Goal: Find specific fact: Find specific fact

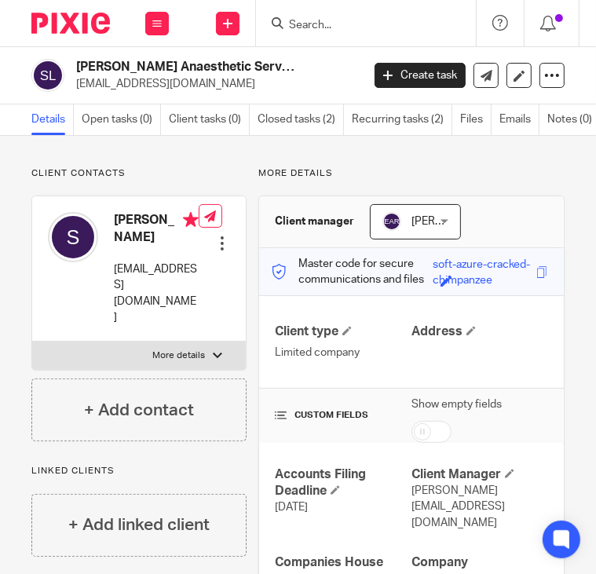
click at [298, 21] on input "Search" at bounding box center [357, 26] width 141 height 14
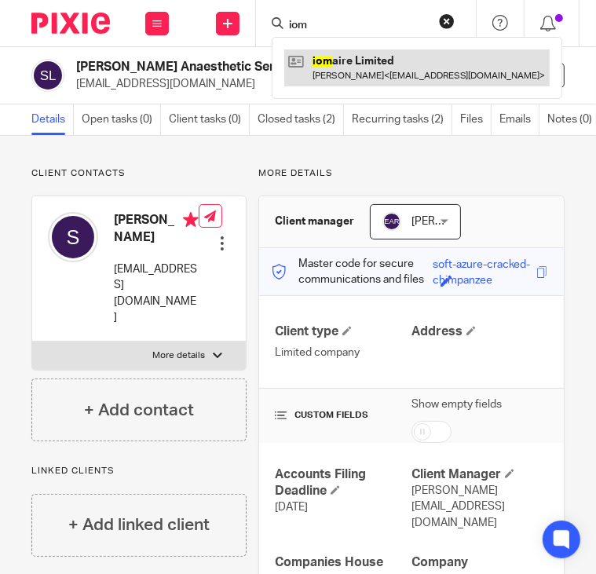
type input "iom"
click at [362, 54] on link at bounding box center [416, 67] width 265 height 36
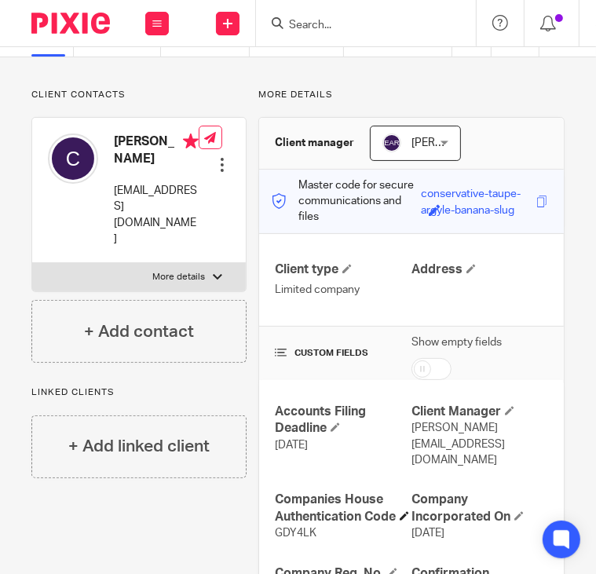
scroll to position [232, 0]
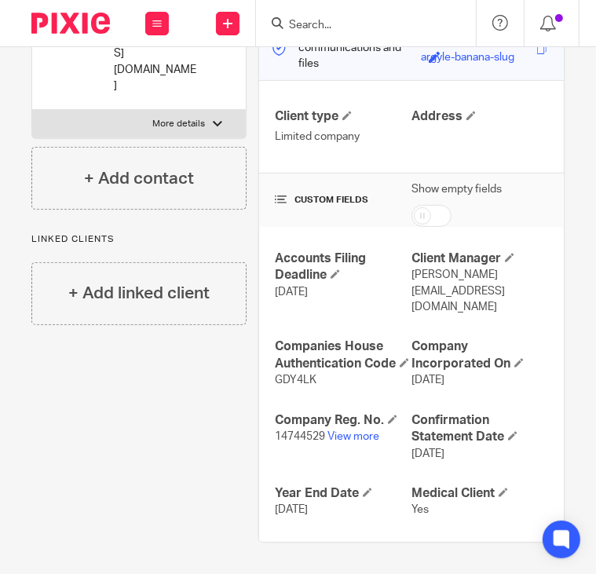
click at [322, 438] on p "14744529 View more" at bounding box center [343, 437] width 137 height 16
click at [319, 439] on span "14744529" at bounding box center [300, 436] width 50 height 11
click at [319, 437] on span "14744529" at bounding box center [300, 436] width 50 height 11
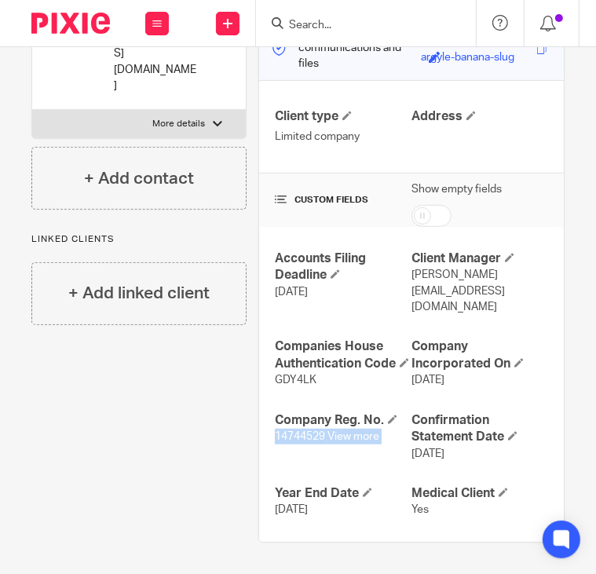
click at [313, 465] on div "Accounts Filing Deadline [DATE] Client Manager [PERSON_NAME][EMAIL_ADDRESS][DOM…" at bounding box center [411, 384] width 305 height 315
click at [306, 447] on div "Company Reg. No. 14744529 View more" at bounding box center [343, 436] width 137 height 49
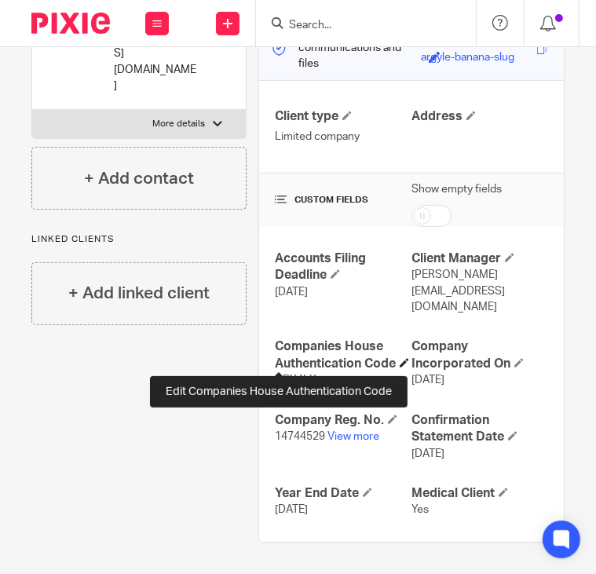
click at [399, 366] on span at bounding box center [403, 362] width 9 height 9
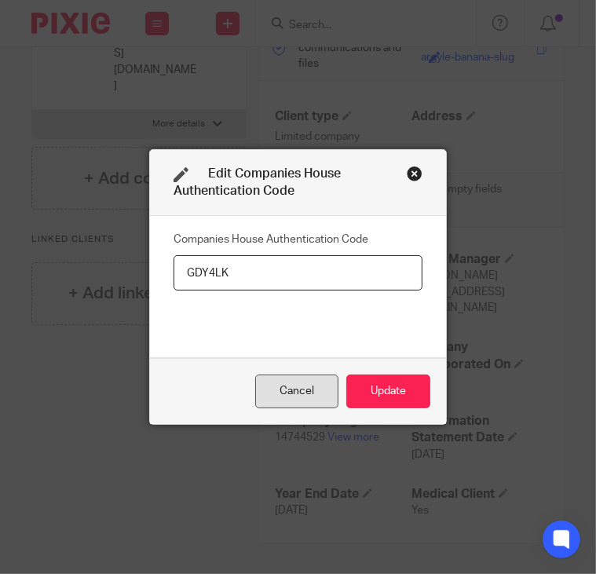
click at [317, 383] on div "Cancel" at bounding box center [296, 391] width 83 height 34
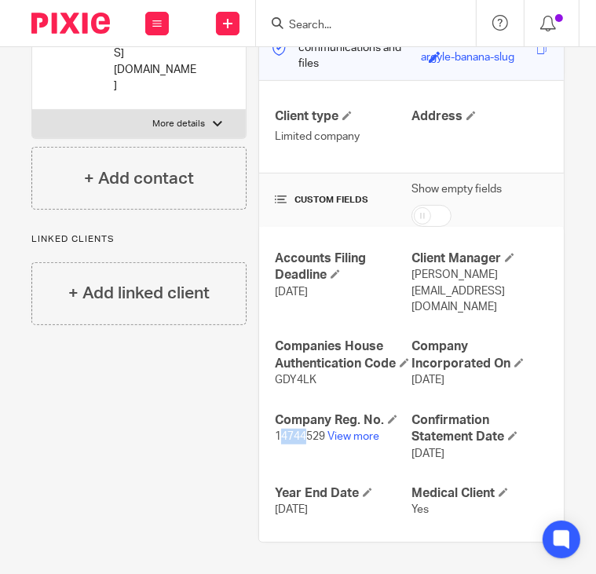
drag, startPoint x: 273, startPoint y: 440, endPoint x: 301, endPoint y: 442, distance: 27.6
click at [301, 442] on span "14744529" at bounding box center [300, 436] width 50 height 11
drag, startPoint x: 301, startPoint y: 442, endPoint x: 267, endPoint y: 454, distance: 35.7
click at [268, 453] on div "Accounts Filing Deadline 31 Dec 2025 Client Manager emma@veritasaccountants.co.…" at bounding box center [411, 384] width 305 height 315
copy span "1474452"
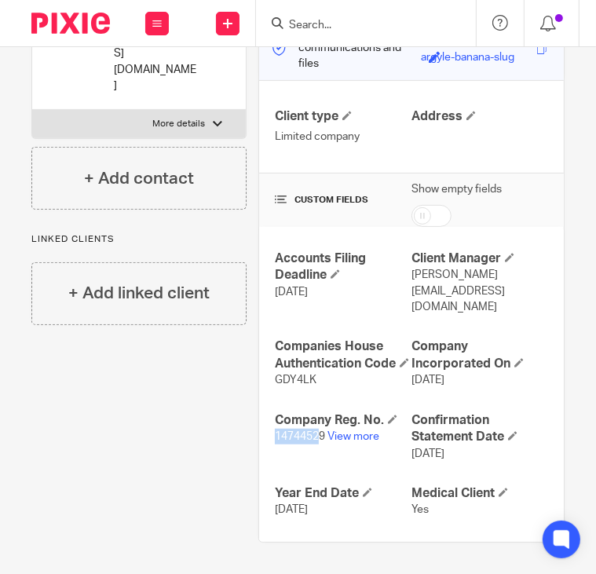
drag, startPoint x: 266, startPoint y: 436, endPoint x: 312, endPoint y: 443, distance: 46.8
click at [312, 443] on div "Accounts Filing Deadline 31 Dec 2025 Client Manager emma@veritasaccountants.co.…" at bounding box center [411, 384] width 305 height 315
drag, startPoint x: 323, startPoint y: 385, endPoint x: 243, endPoint y: 370, distance: 81.4
click at [246, 370] on div "More details Client manager Emma Abbott-Rattray Emma Abbott-Rattray Emma Abbott…" at bounding box center [405, 239] width 318 height 607
copy div "GDY4LK"
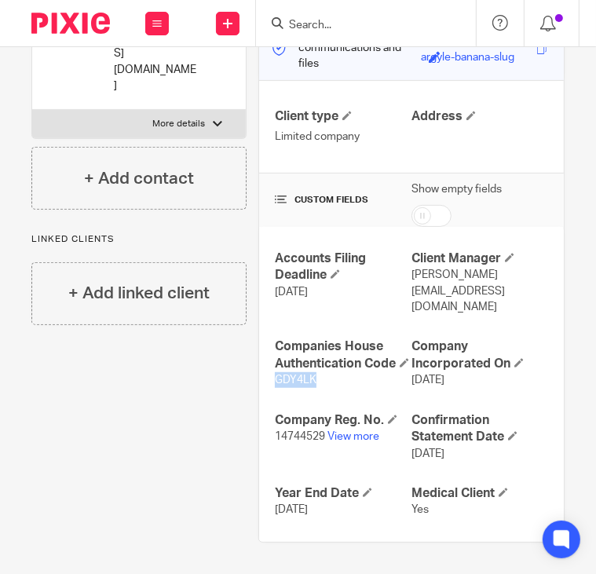
copy div "GDY4LK"
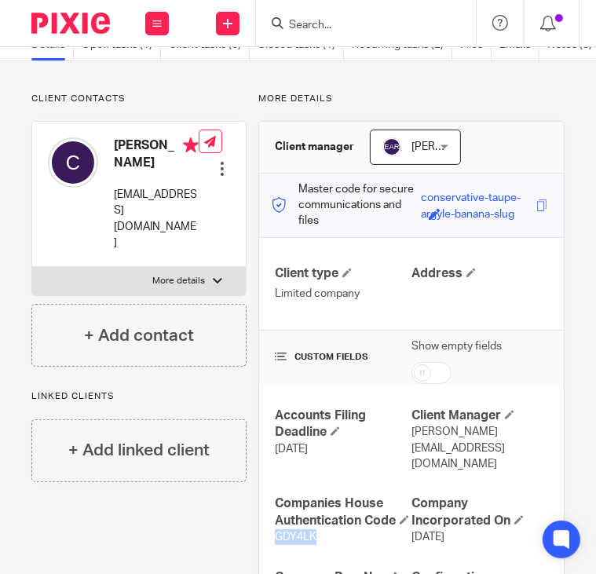
scroll to position [0, 0]
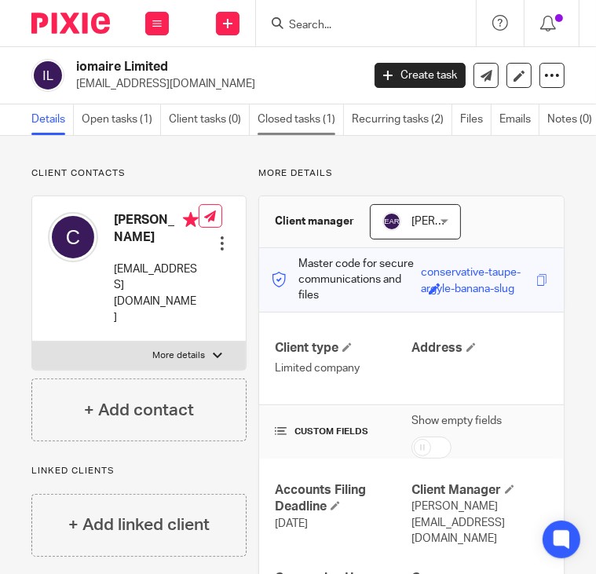
click at [309, 111] on link "Closed tasks (1)" at bounding box center [300, 119] width 86 height 31
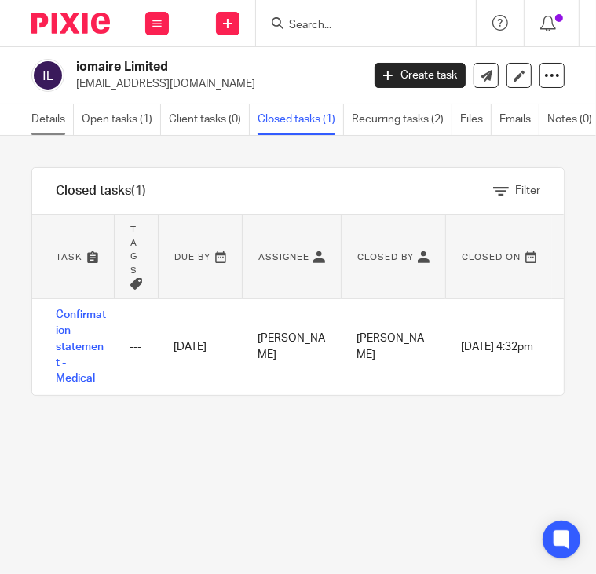
click at [53, 110] on link "Details" at bounding box center [52, 119] width 42 height 31
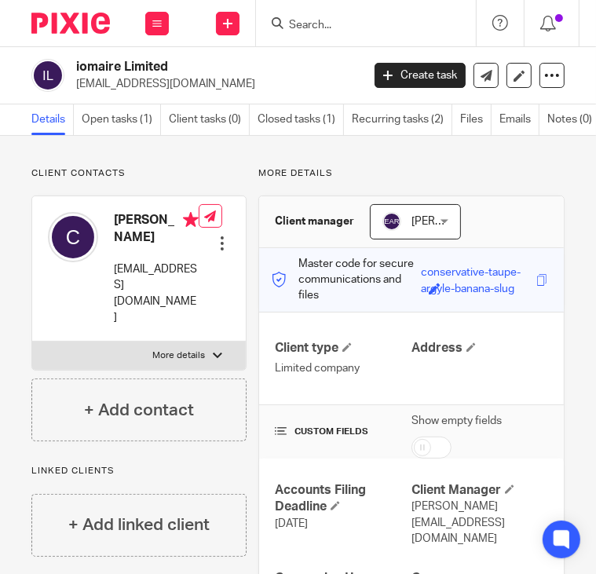
scroll to position [232, 0]
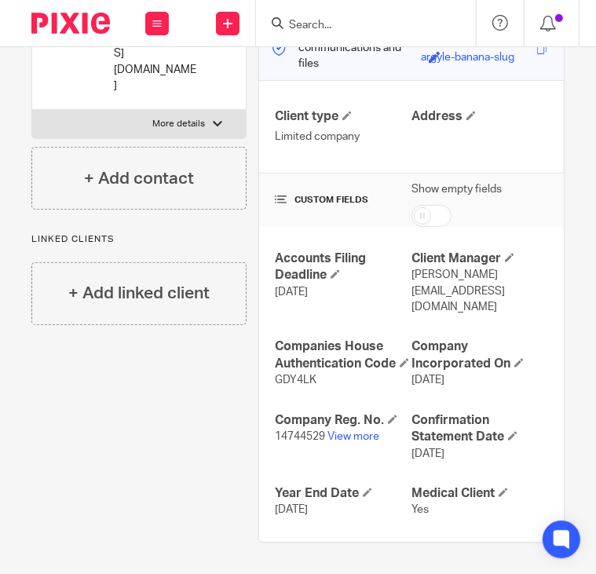
click at [314, 382] on p "GDY4LK" at bounding box center [343, 380] width 137 height 16
drag, startPoint x: 314, startPoint y: 382, endPoint x: 265, endPoint y: 381, distance: 48.7
click at [265, 381] on div "Accounts Filing Deadline 31 Dec 2025 Client Manager emma@veritasaccountants.co.…" at bounding box center [411, 384] width 305 height 315
copy span "GDY4LK"
drag, startPoint x: 319, startPoint y: 433, endPoint x: 271, endPoint y: 433, distance: 47.9
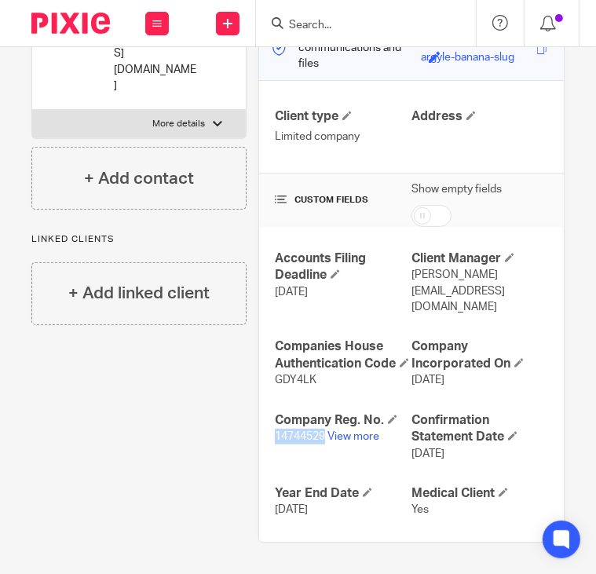
click at [275, 433] on span "14744529" at bounding box center [300, 436] width 50 height 11
copy span "14744529"
drag, startPoint x: 314, startPoint y: 378, endPoint x: 268, endPoint y: 387, distance: 46.5
click at [268, 387] on div "Accounts Filing Deadline 31 Dec 2025 Client Manager emma@veritasaccountants.co.…" at bounding box center [411, 384] width 305 height 315
copy span "GDY4LK"
